Goal: Task Accomplishment & Management: Complete application form

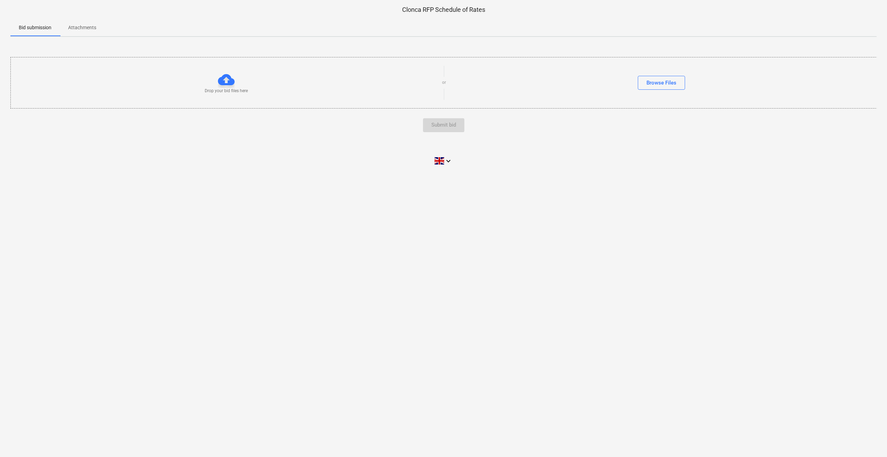
drag, startPoint x: 461, startPoint y: 102, endPoint x: 461, endPoint y: 96, distance: 5.9
click at [461, 102] on div "Drop your bid files here or Browse Files" at bounding box center [444, 82] width 866 height 39
click at [445, 22] on div "Bid submission Attachments" at bounding box center [443, 27] width 866 height 17
drag, startPoint x: 504, startPoint y: 211, endPoint x: 507, endPoint y: 207, distance: 5.0
click at [505, 211] on div "Clonca RFP Schedule of Rates Bid submission Attachments Drop your bid files her…" at bounding box center [443, 228] width 887 height 457
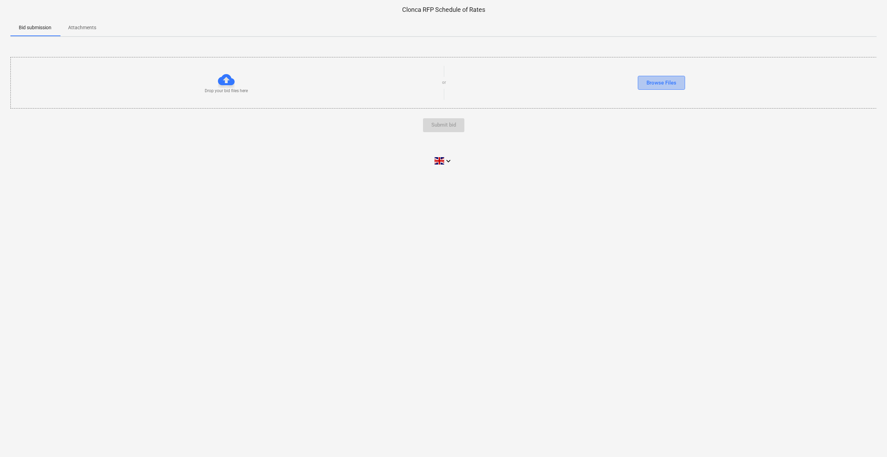
click at [647, 85] on div "Browse Files" at bounding box center [661, 82] width 30 height 9
click at [649, 81] on button "Browse Files" at bounding box center [661, 76] width 47 height 14
click at [459, 132] on button "Submit bid" at bounding box center [443, 132] width 41 height 14
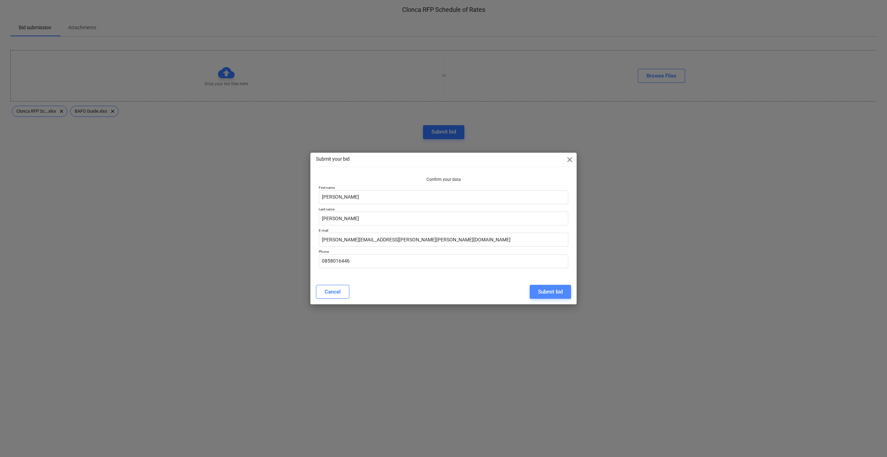
click at [536, 297] on button "Submit bid" at bounding box center [550, 292] width 41 height 14
